Goal: Transaction & Acquisition: Purchase product/service

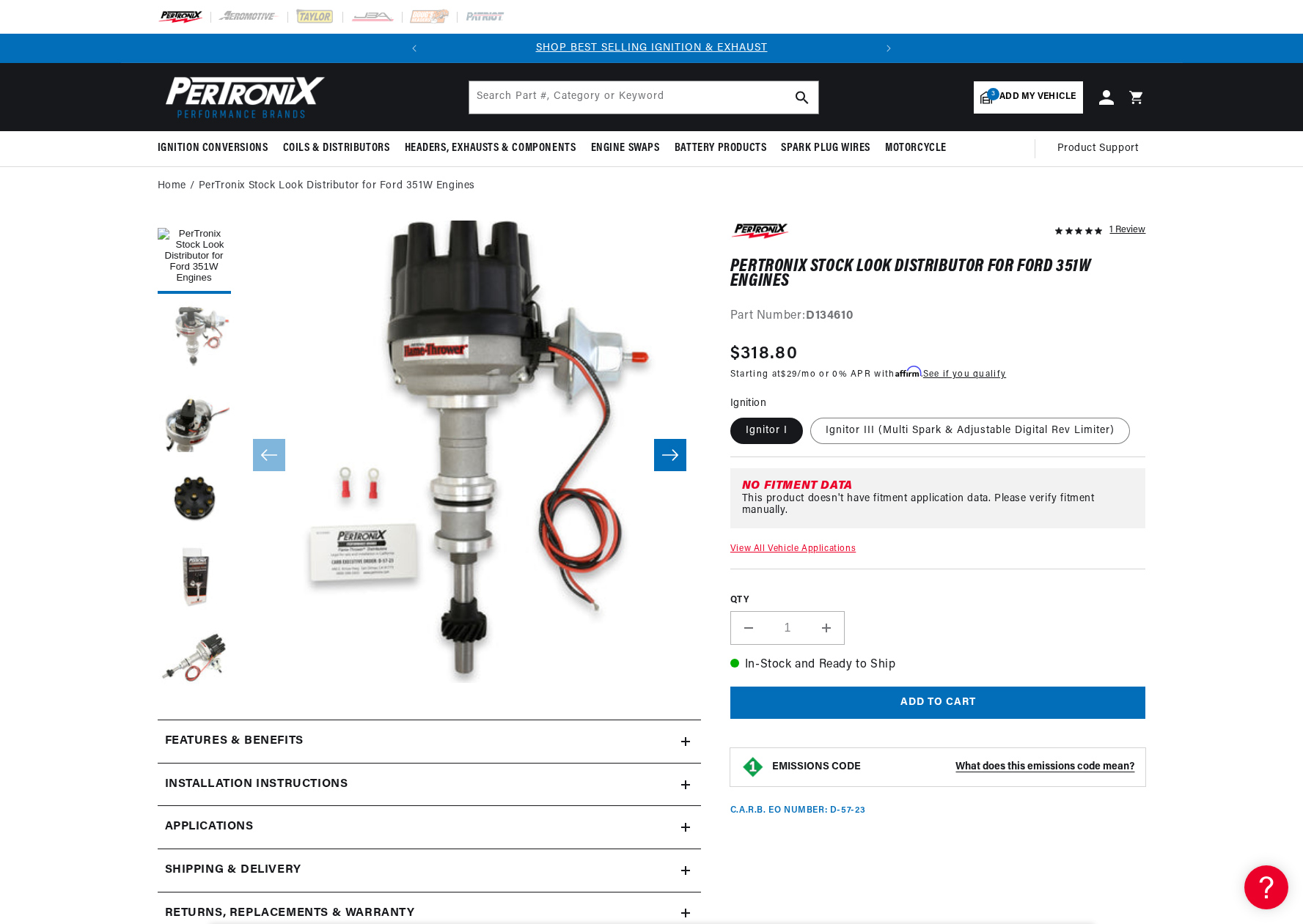
click at [197, 337] on button "Load image 2 in gallery view" at bounding box center [194, 338] width 73 height 73
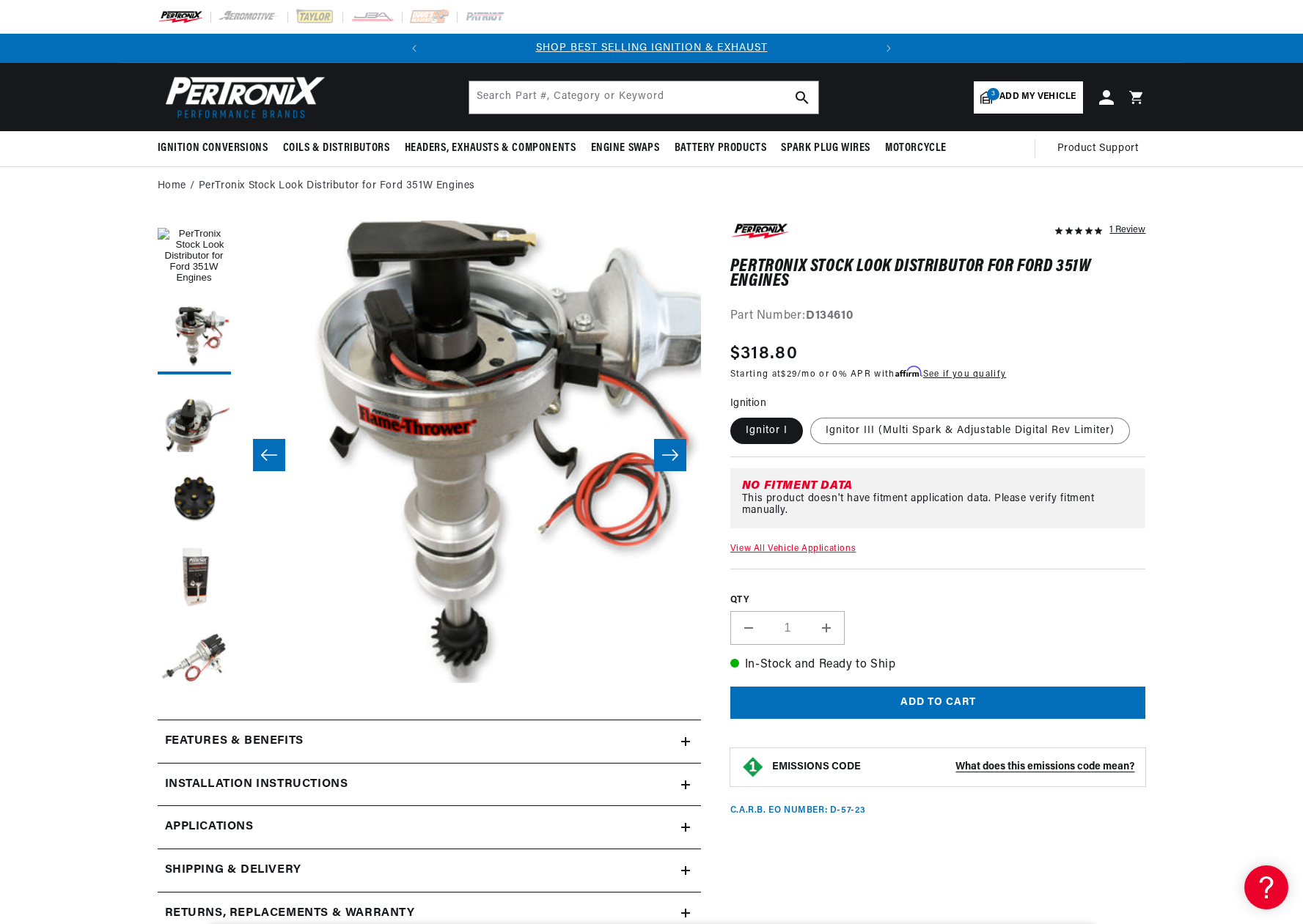
click at [674, 457] on icon "Slide right" at bounding box center [670, 455] width 18 height 15
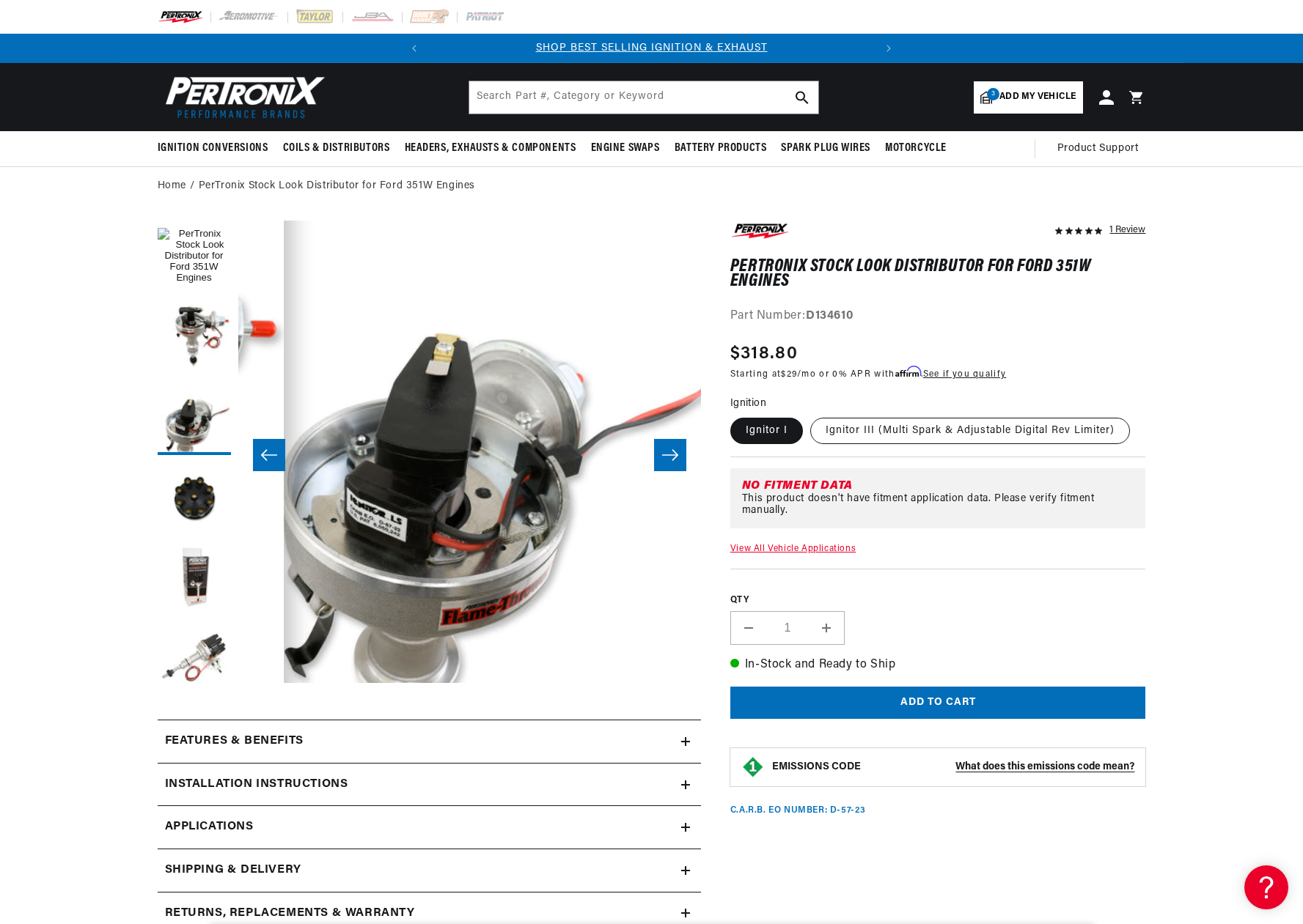
click at [872, 434] on label "Ignitor III (Multi Spark & Adjustable Digital Rev Limiter)" at bounding box center [969, 431] width 319 height 26
click at [811, 416] on input "Ignitor III (Multi Spark & Adjustable Digital Rev Limiter)" at bounding box center [810, 415] width 1 height 1
radio input "true"
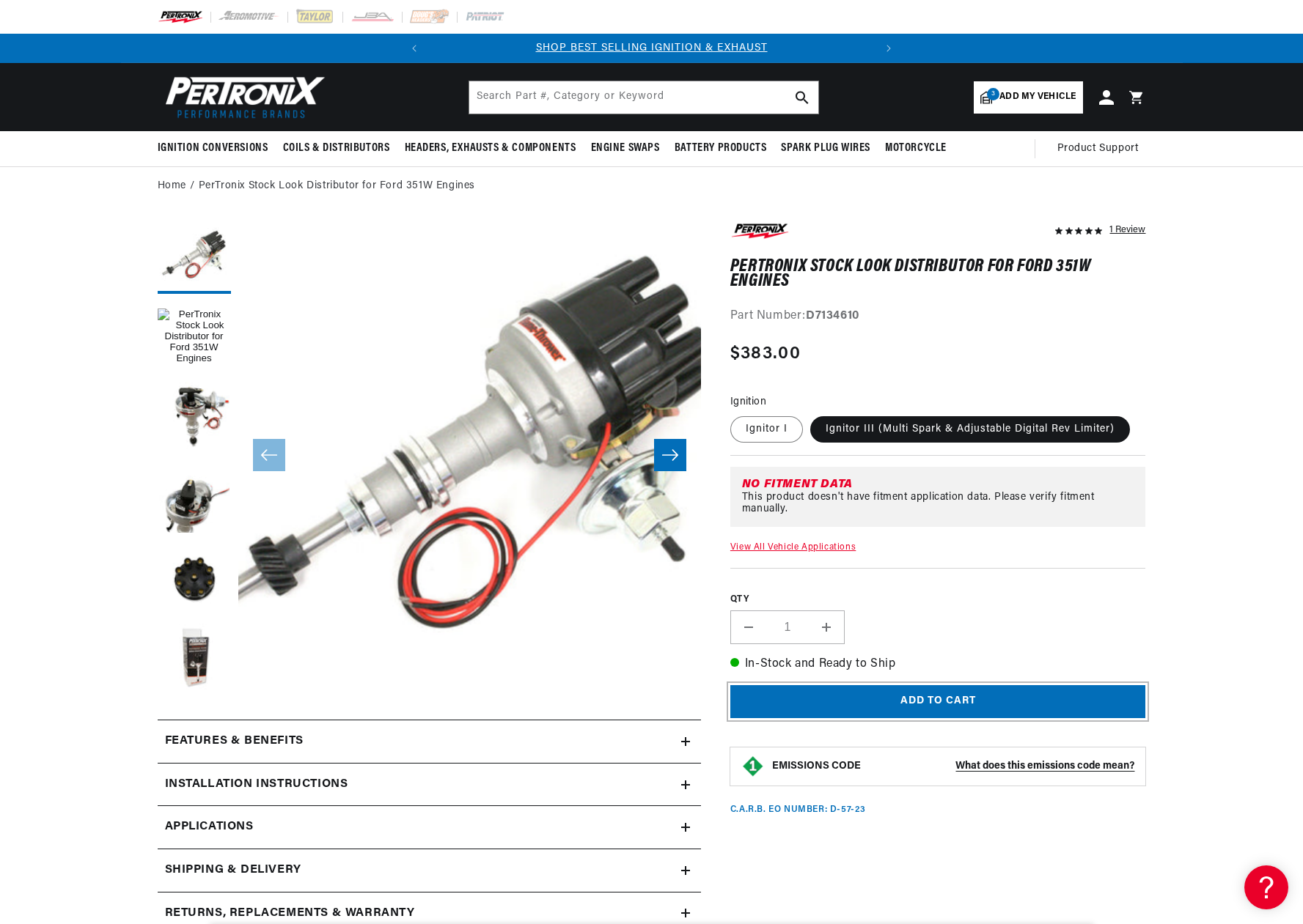
click at [916, 702] on button "Add to cart" at bounding box center [938, 702] width 416 height 33
